Goal: Task Accomplishment & Management: Manage account settings

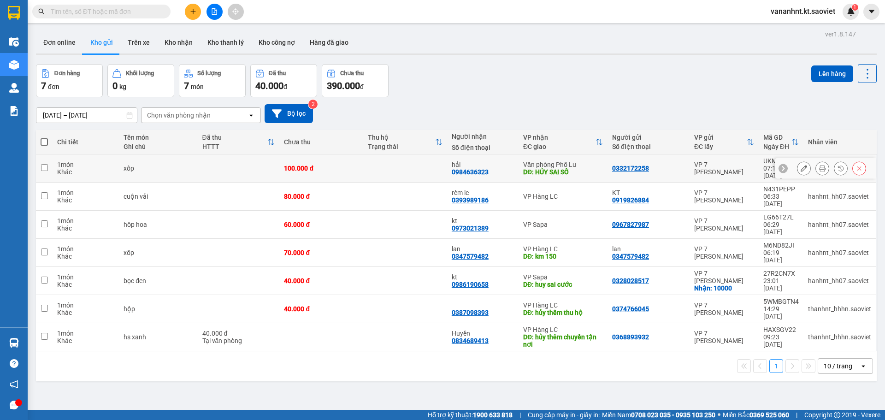
click at [856, 165] on icon at bounding box center [859, 168] width 6 height 6
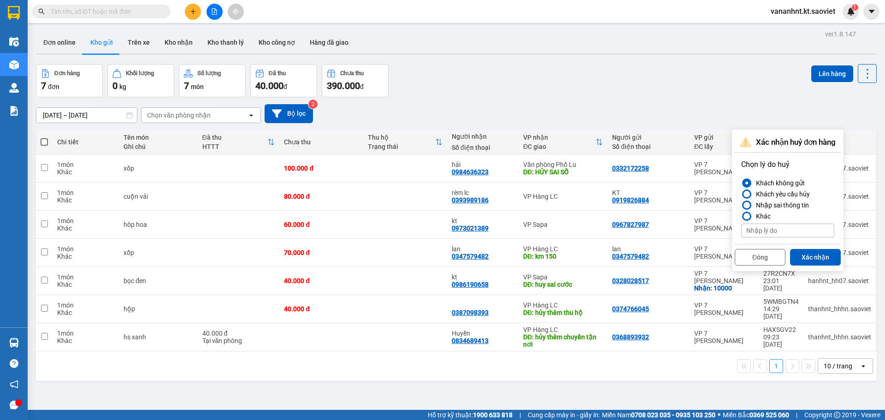
click at [782, 207] on div "Nhập sai thông tin" at bounding box center [780, 205] width 57 height 11
click at [741, 205] on input "Nhập sai thông tin" at bounding box center [741, 205] width 0 height 0
click at [809, 257] on button "Xác nhận" at bounding box center [815, 257] width 51 height 17
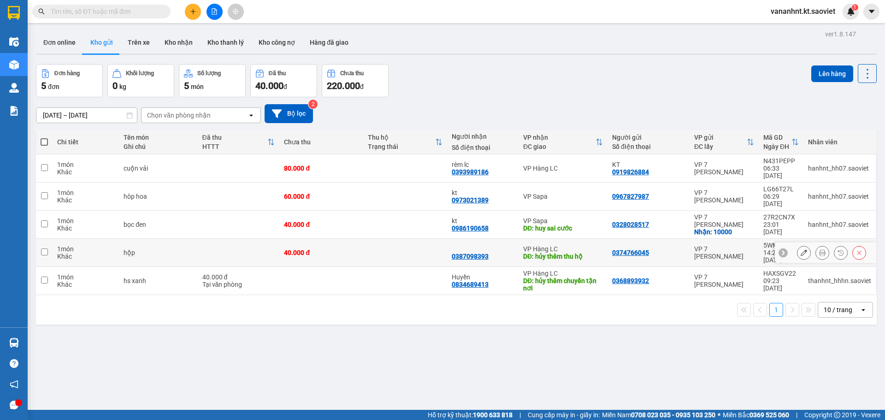
click at [856, 249] on icon at bounding box center [859, 252] width 6 height 6
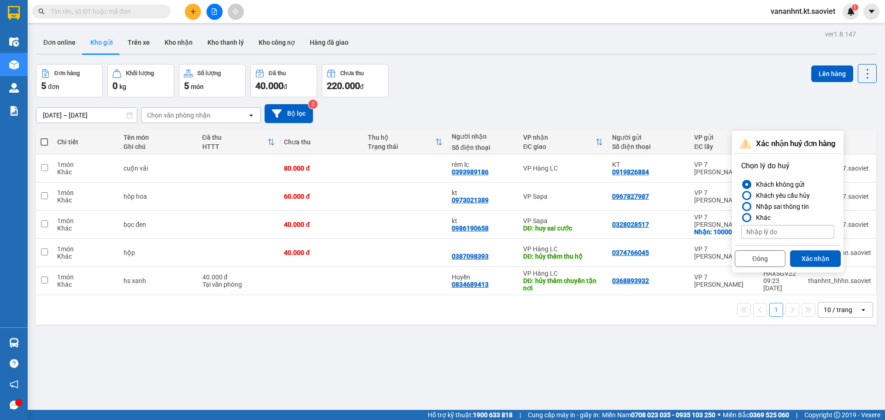
click at [799, 206] on div "Nhập sai thông tin" at bounding box center [780, 206] width 57 height 11
click at [741, 206] on input "Nhập sai thông tin" at bounding box center [741, 206] width 0 height 0
click at [814, 258] on button "Xác nhận" at bounding box center [815, 258] width 51 height 17
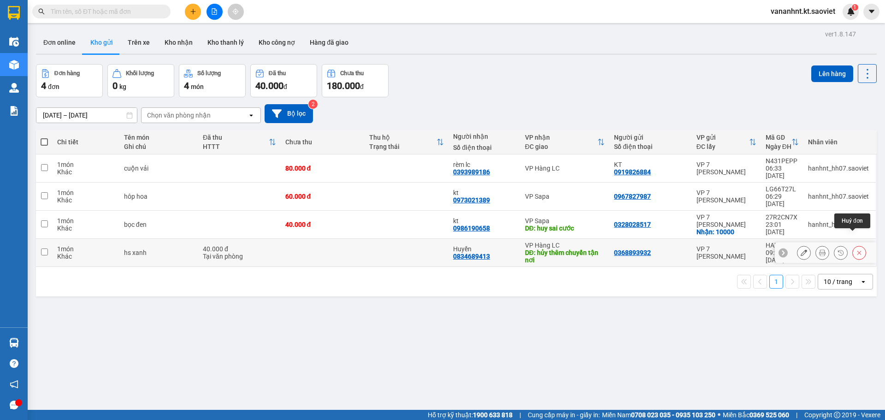
click at [857, 251] on icon at bounding box center [859, 253] width 4 height 4
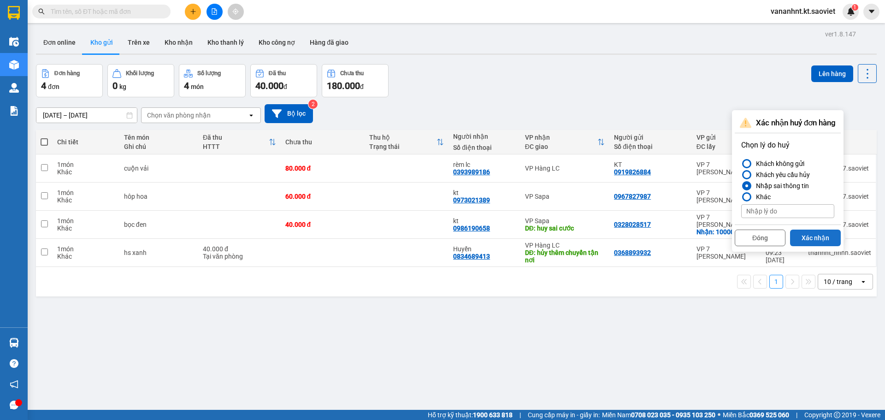
click at [816, 235] on button "Xác nhận" at bounding box center [815, 237] width 51 height 17
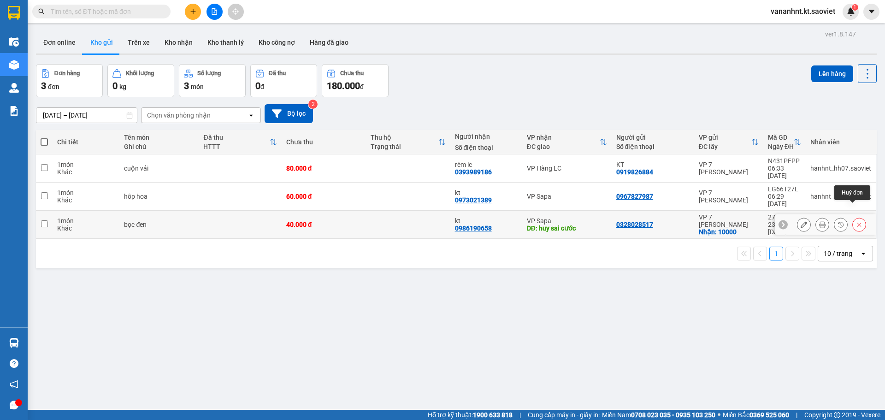
click at [855, 217] on button at bounding box center [859, 225] width 13 height 16
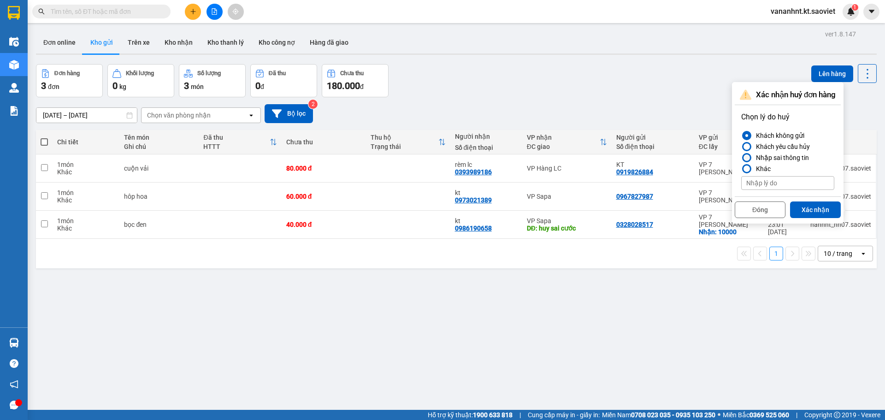
click at [771, 158] on div "Nhập sai thông tin" at bounding box center [780, 157] width 57 height 11
click at [741, 158] on input "Nhập sai thông tin" at bounding box center [741, 158] width 0 height 0
click at [818, 206] on button "Xác nhận" at bounding box center [815, 209] width 51 height 17
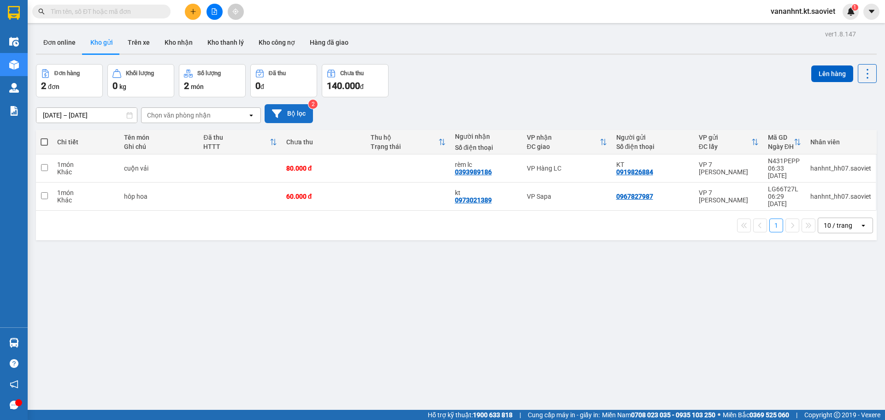
click at [302, 110] on button "Bộ lọc" at bounding box center [289, 113] width 48 height 19
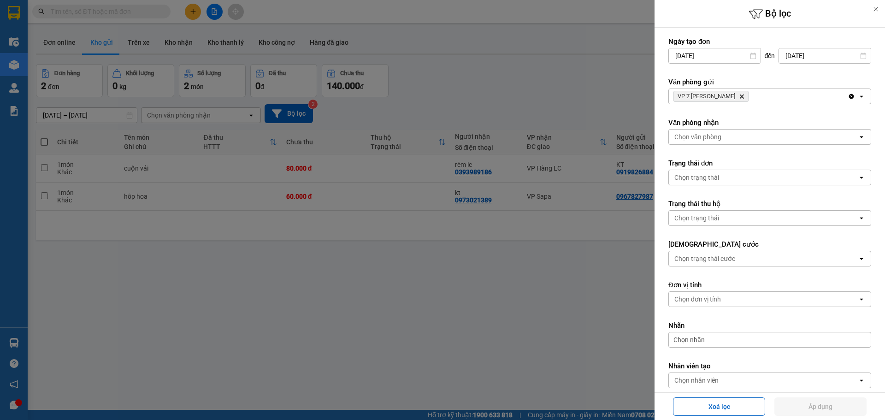
click at [740, 96] on icon "Delete" at bounding box center [742, 97] width 6 height 6
click at [740, 96] on div "Chọn văn phòng" at bounding box center [763, 96] width 189 height 15
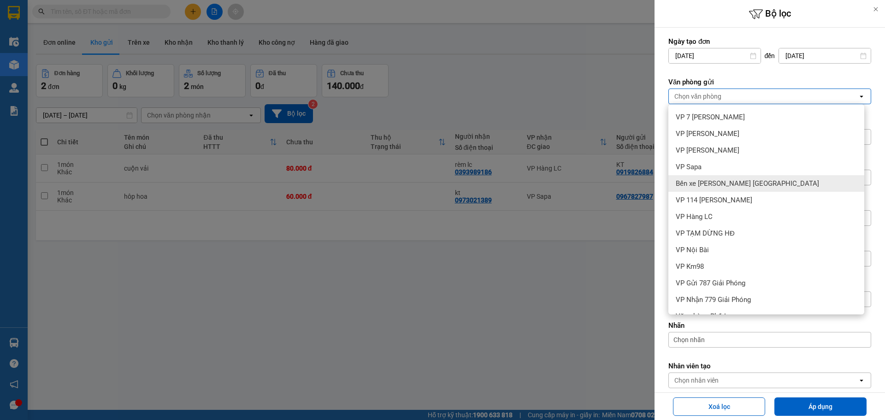
scroll to position [46, 0]
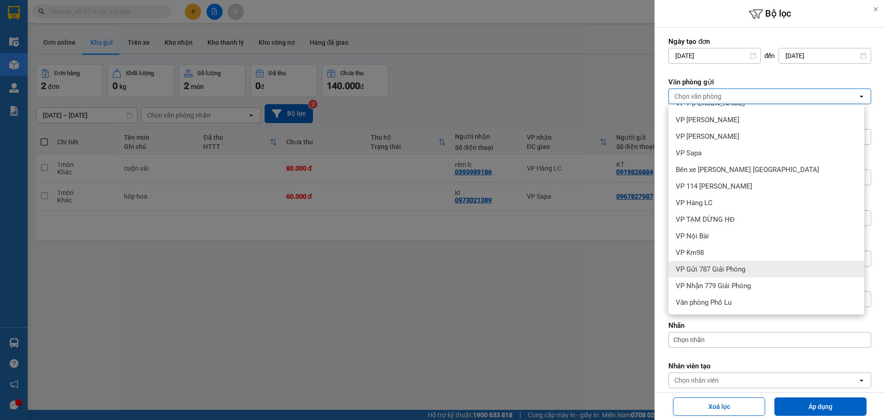
click at [699, 267] on span "VP Gửi 787 Giải Phóng" at bounding box center [711, 269] width 70 height 9
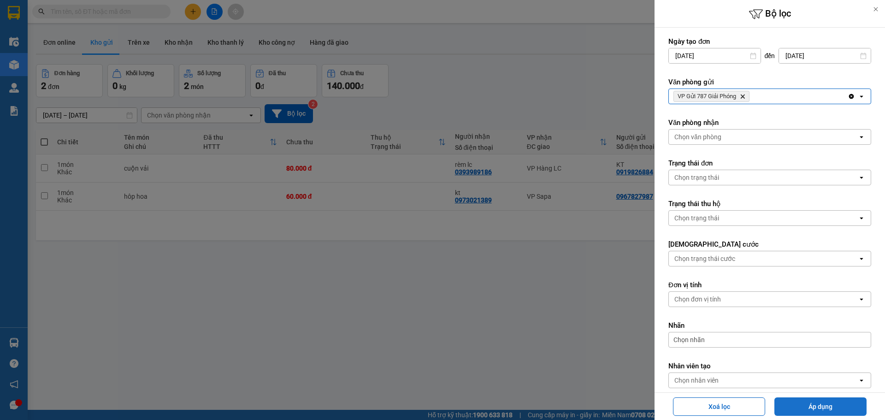
click at [804, 408] on button "Áp dụng" at bounding box center [820, 406] width 92 height 18
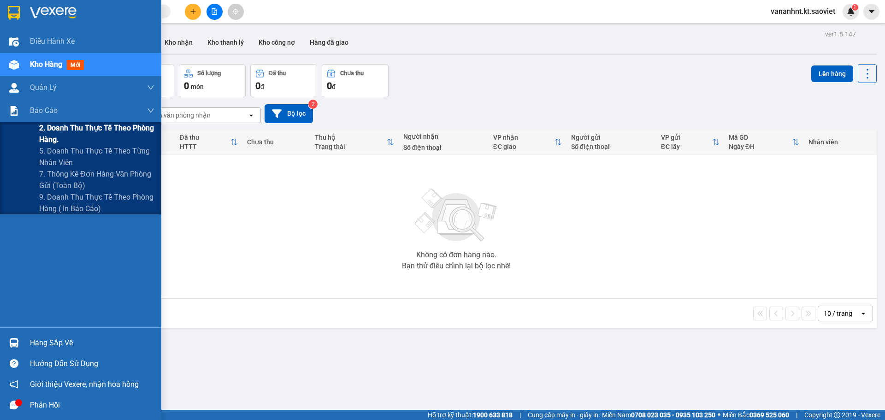
click at [65, 129] on span "2. Doanh thu thực tế theo phòng hàng." at bounding box center [96, 133] width 115 height 23
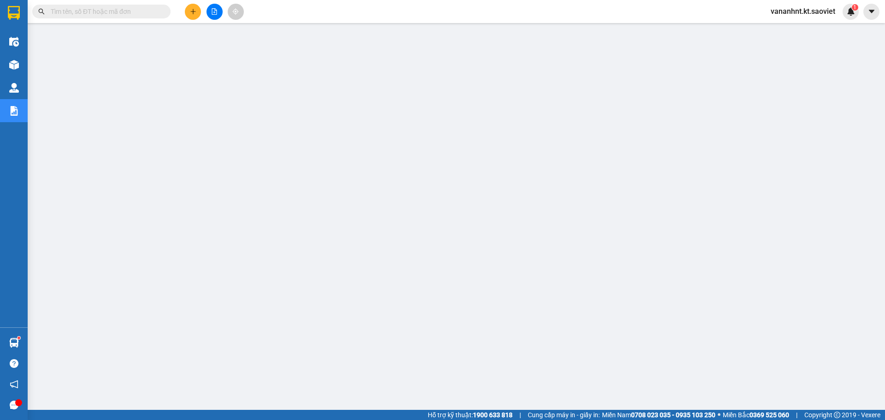
click at [94, 8] on input "text" at bounding box center [105, 11] width 109 height 10
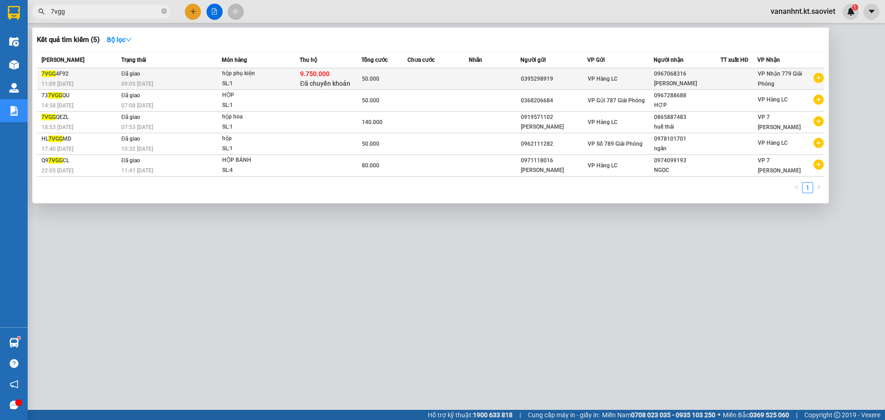
type input "7vgg"
click at [347, 74] on div "9.750.000 Đã [PERSON_NAME]" at bounding box center [330, 78] width 61 height 19
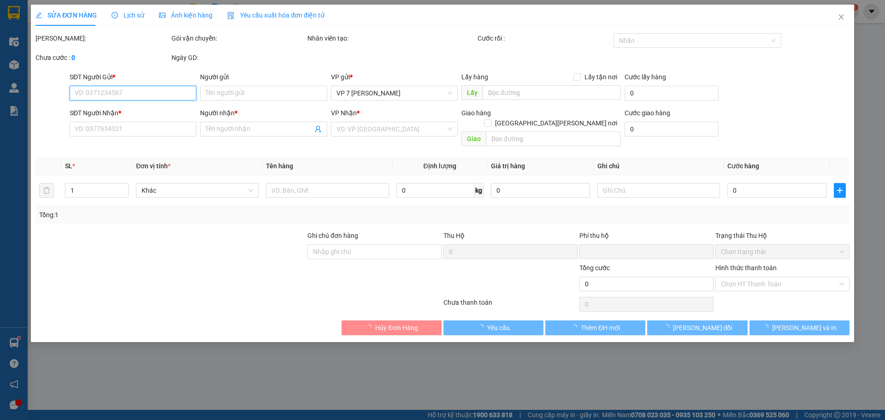
type input "0395298919"
type input "0967068316"
type input "[PERSON_NAME]"
type input "9.750.000"
type input "0"
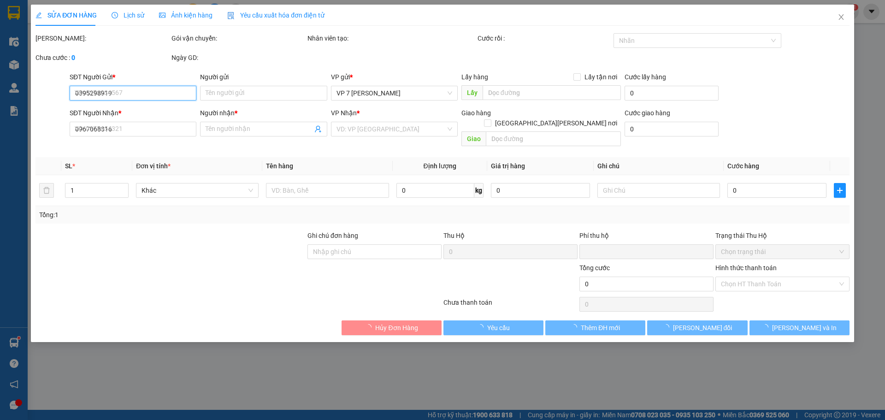
type input "50.000"
